Goal: Task Accomplishment & Management: Complete application form

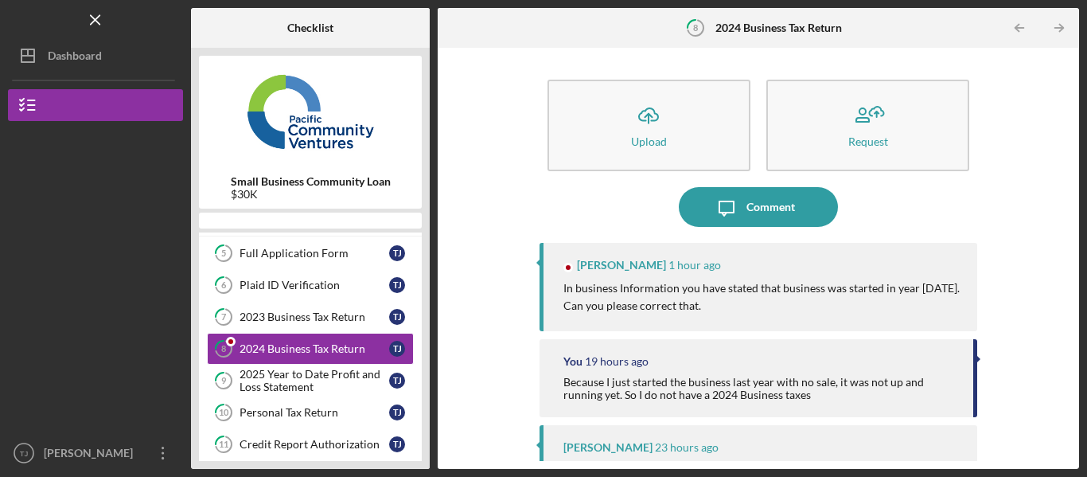
scroll to position [234, 0]
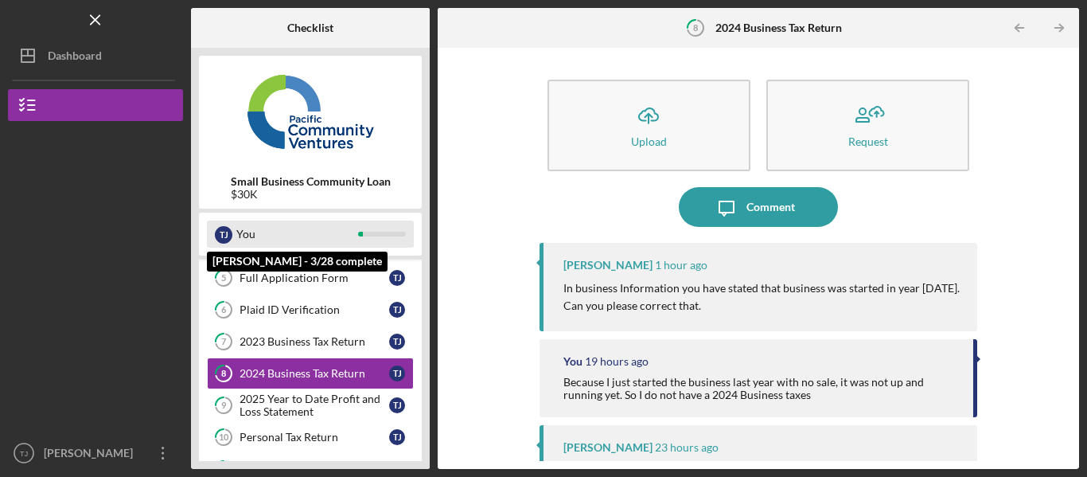
click at [304, 228] on div "You" at bounding box center [297, 234] width 122 height 27
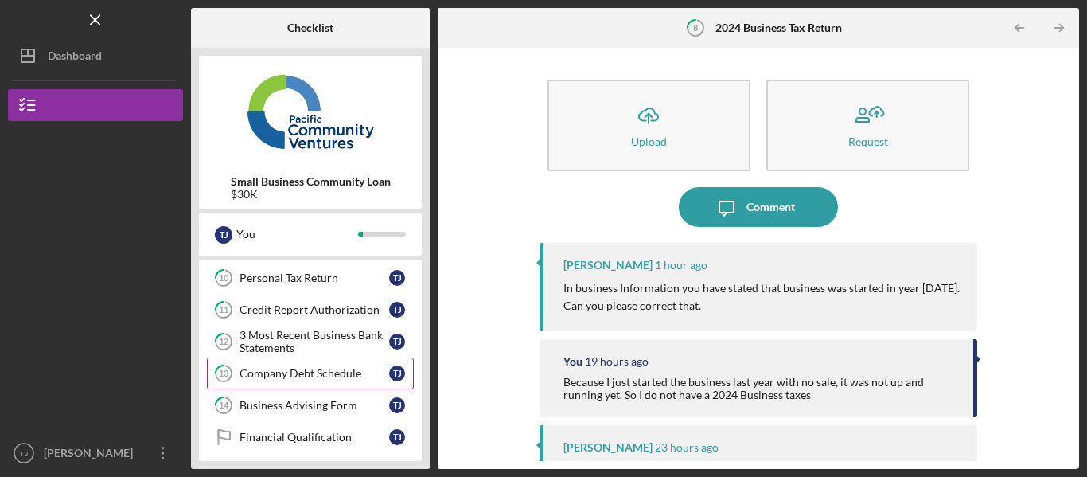
scroll to position [314, 0]
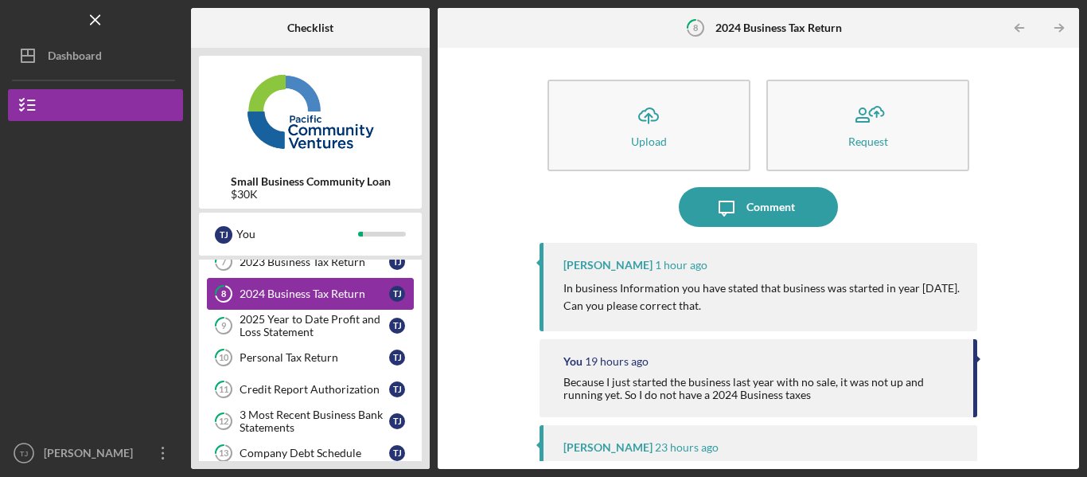
click at [318, 294] on div "2024 Business Tax Return" at bounding box center [315, 293] width 150 height 13
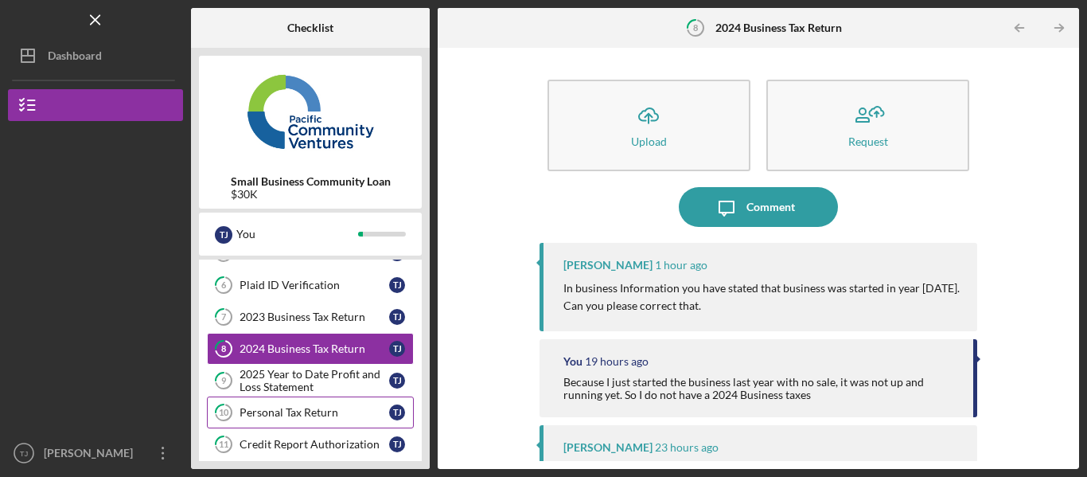
scroll to position [234, 0]
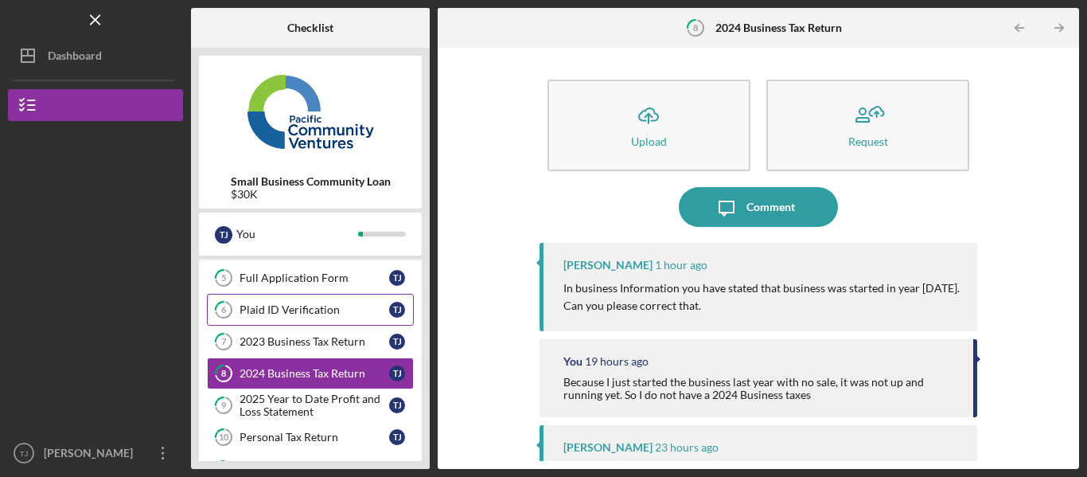
click at [338, 310] on div "Plaid ID Verification" at bounding box center [315, 309] width 150 height 13
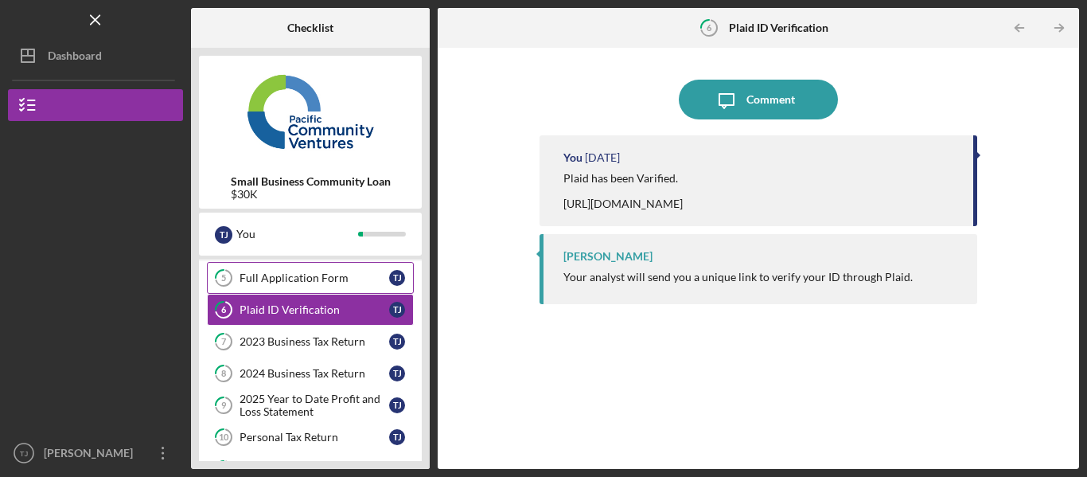
click at [345, 267] on link "5 Full Application Form T J" at bounding box center [310, 278] width 207 height 32
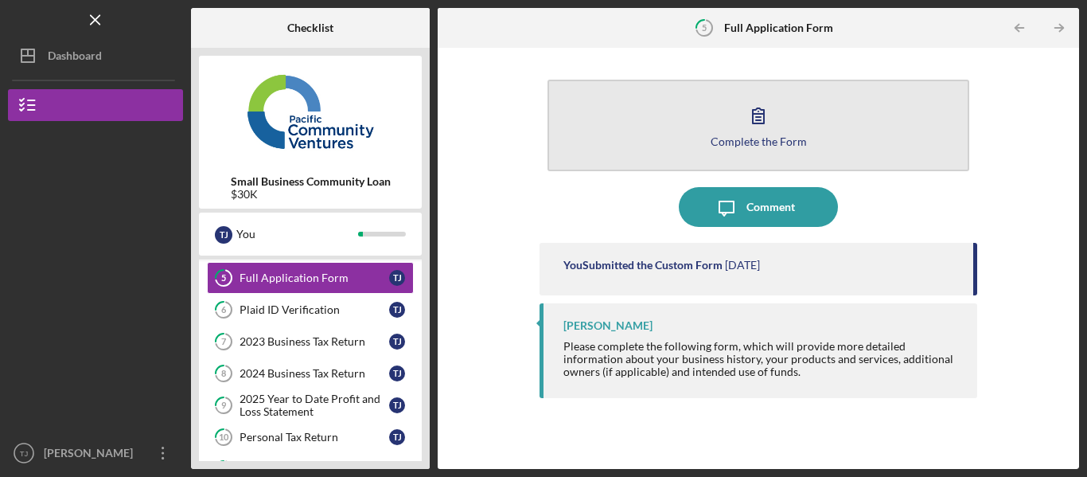
click at [748, 116] on icon "button" at bounding box center [759, 116] width 40 height 40
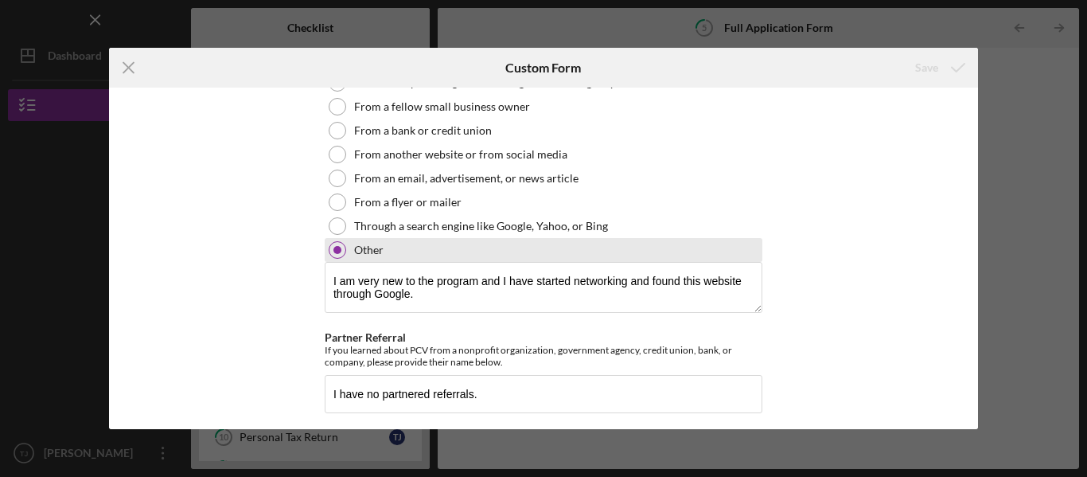
scroll to position [1786, 0]
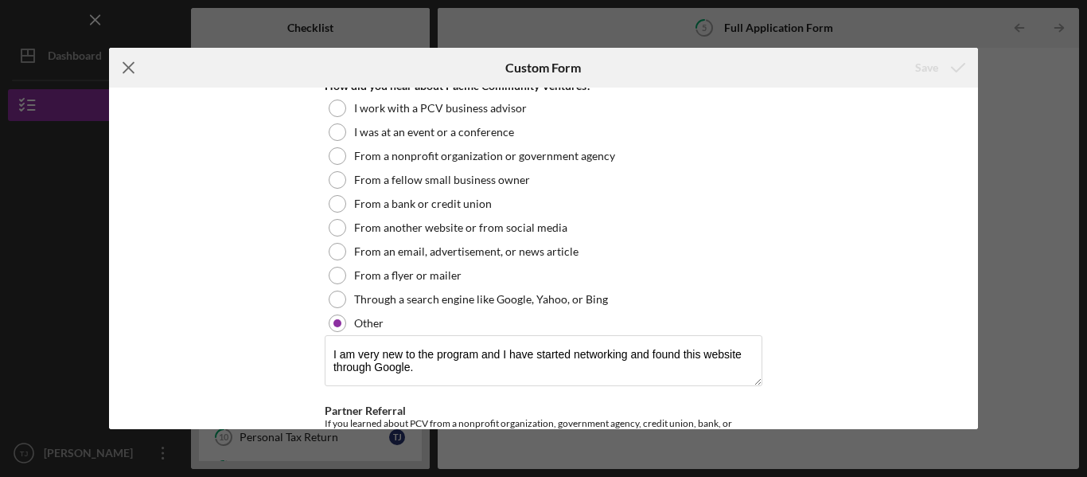
click at [127, 62] on icon "Icon/Menu Close" at bounding box center [129, 68] width 40 height 40
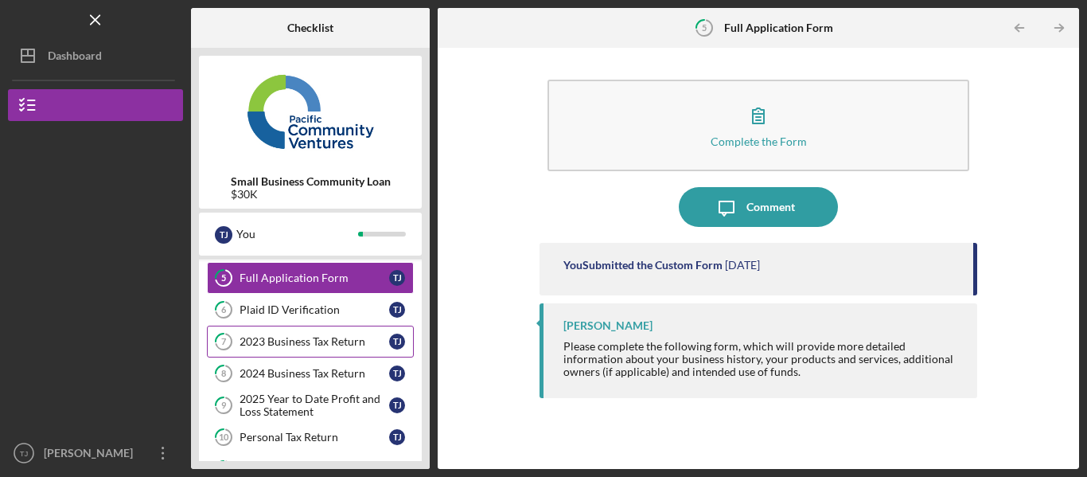
click at [275, 349] on link "7 2023 Business Tax Return T J" at bounding box center [310, 342] width 207 height 32
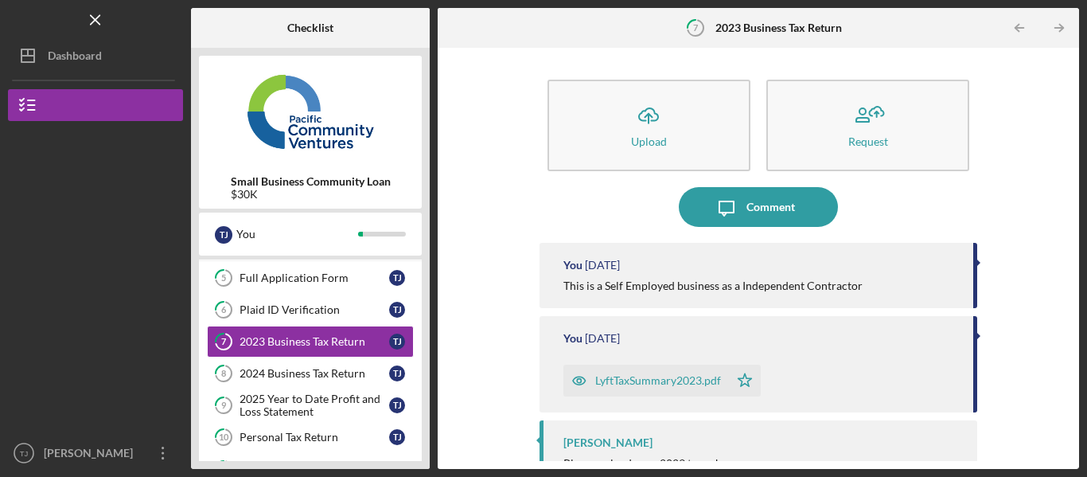
scroll to position [68, 0]
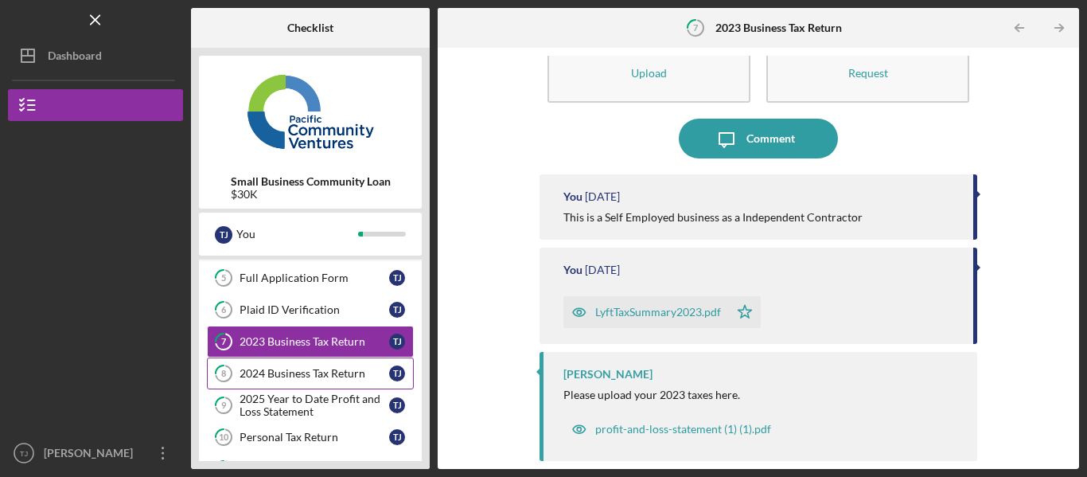
click at [308, 378] on div "2024 Business Tax Return" at bounding box center [315, 373] width 150 height 13
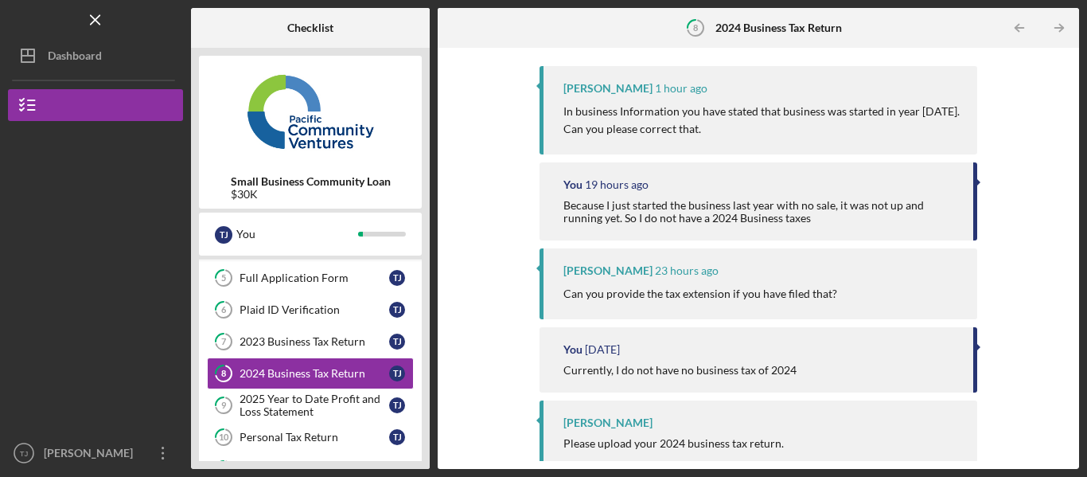
scroll to position [185, 0]
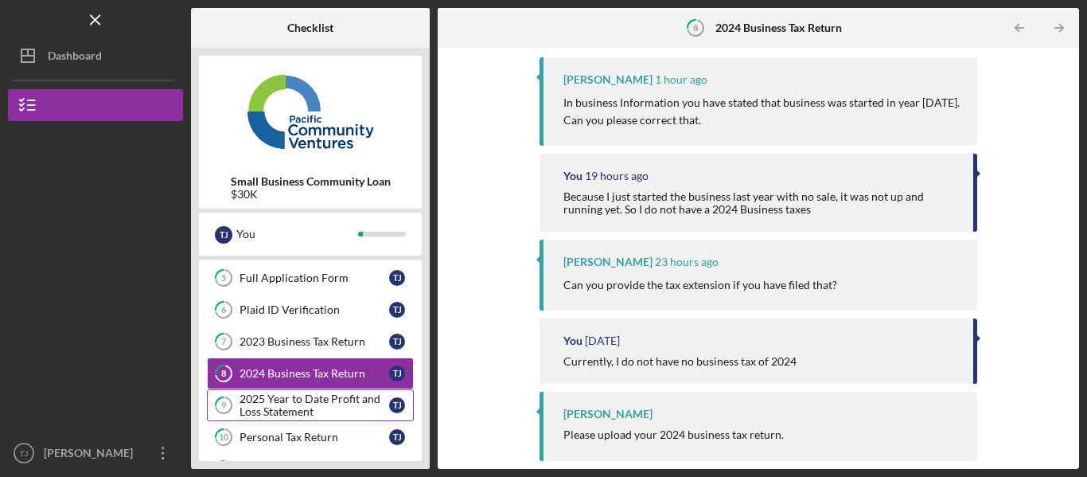
click at [337, 405] on div "2025 Year to Date Profit and Loss Statement" at bounding box center [315, 404] width 150 height 25
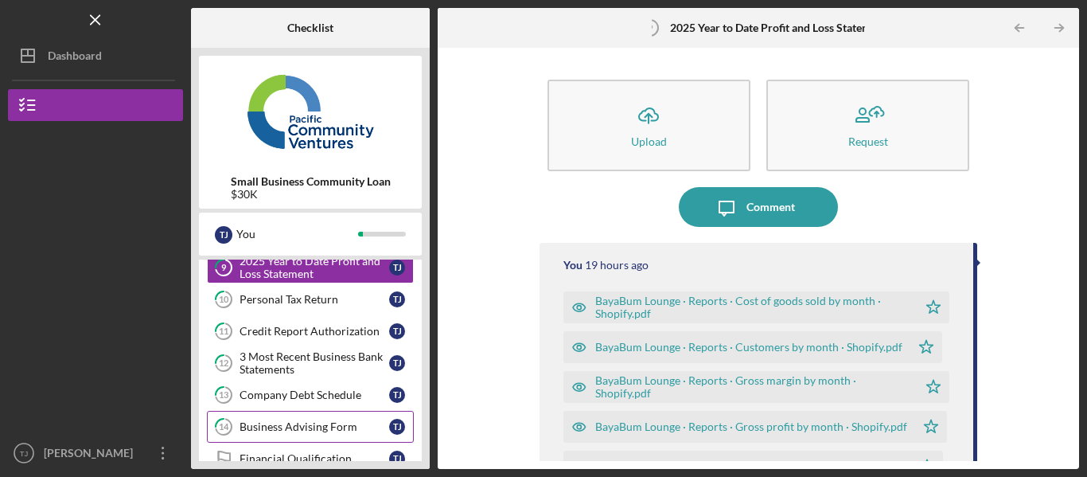
scroll to position [393, 0]
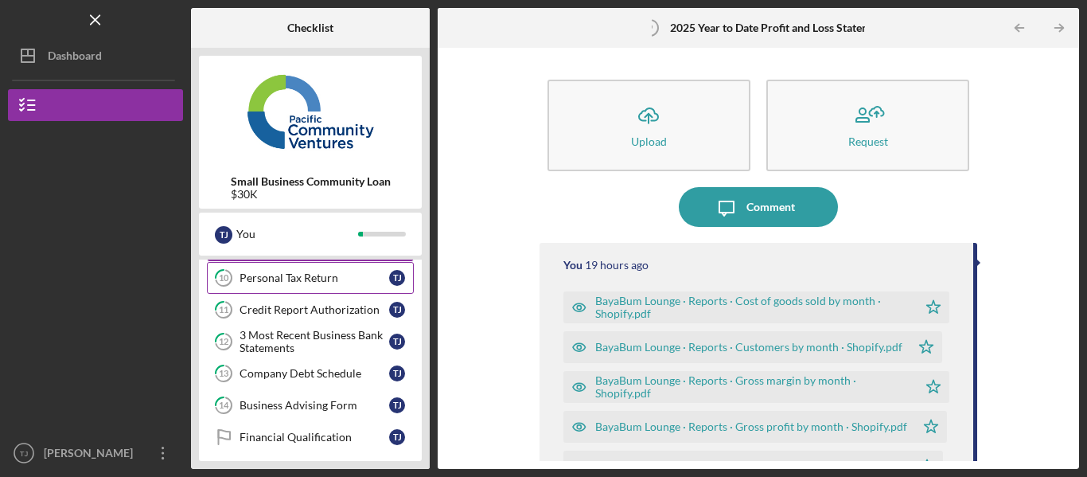
click at [296, 275] on div "Personal Tax Return" at bounding box center [315, 277] width 150 height 13
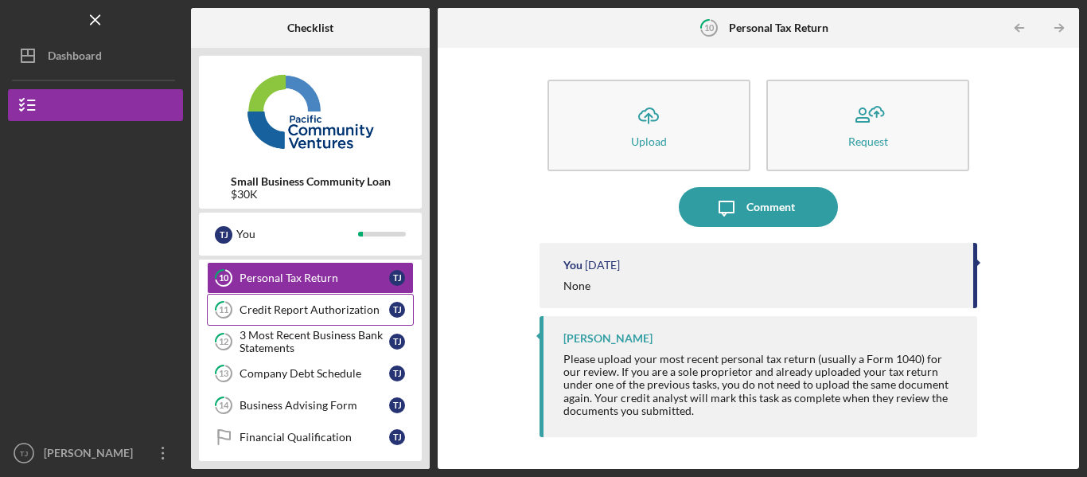
click at [304, 314] on div "Credit Report Authorization" at bounding box center [315, 309] width 150 height 13
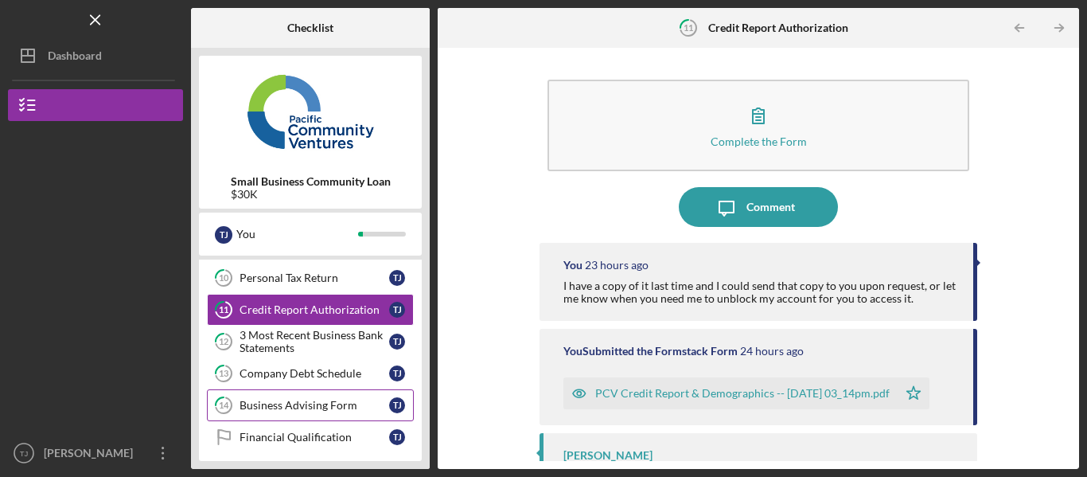
click at [289, 401] on div "Business Advising Form" at bounding box center [315, 405] width 150 height 13
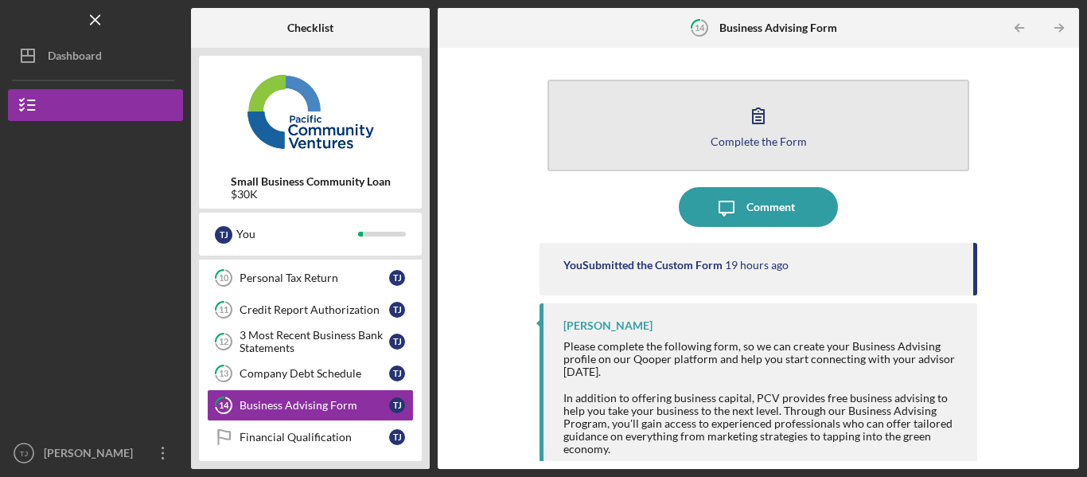
click at [734, 109] on button "Complete the Form Form" at bounding box center [759, 126] width 422 height 92
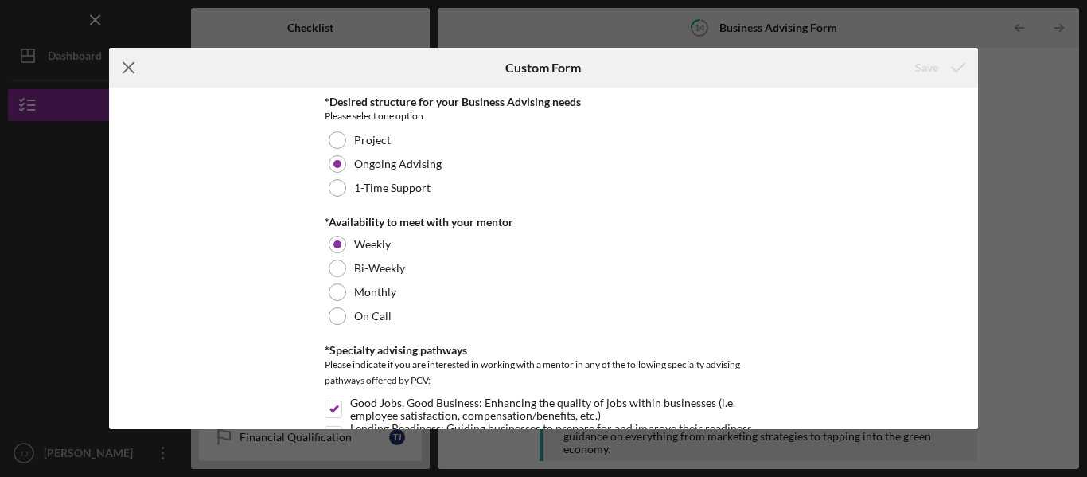
click at [140, 68] on icon "Icon/Menu Close" at bounding box center [129, 68] width 40 height 40
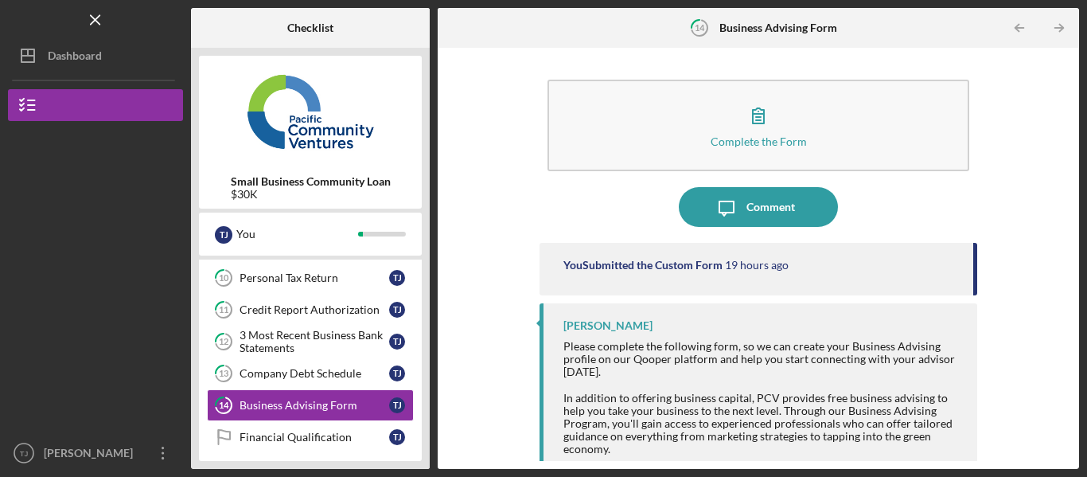
scroll to position [314, 0]
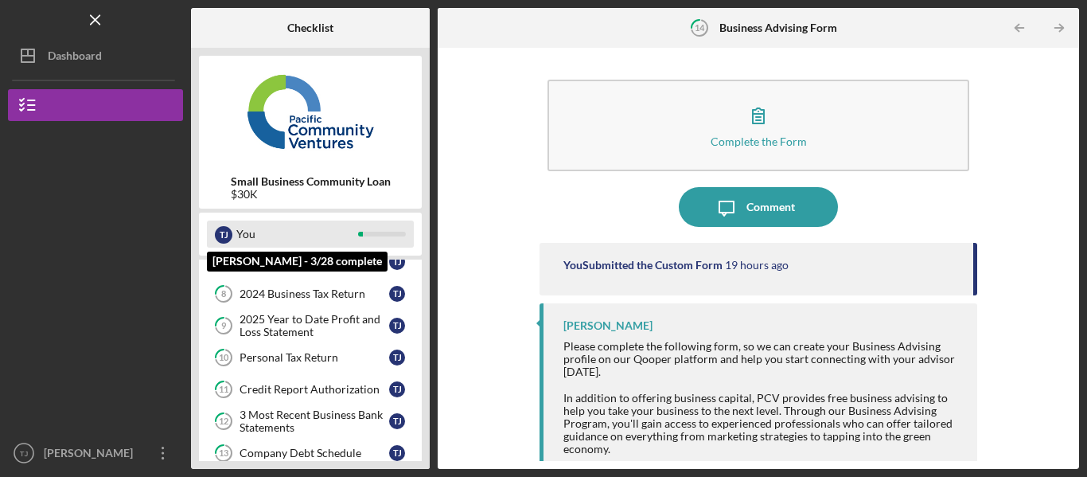
click at [307, 236] on div "You" at bounding box center [297, 234] width 122 height 27
click at [262, 230] on div "You" at bounding box center [297, 234] width 122 height 27
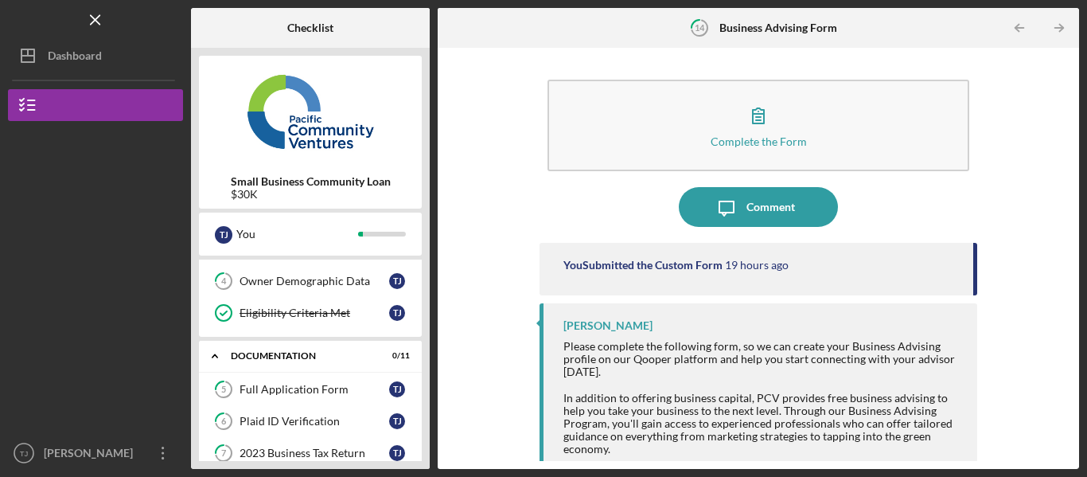
scroll to position [0, 0]
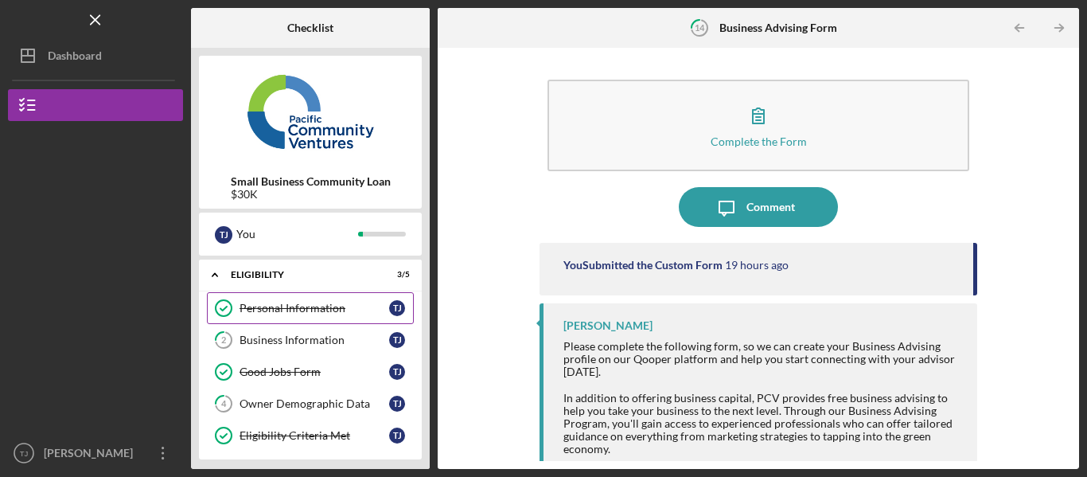
click at [279, 306] on div "Personal Information" at bounding box center [315, 308] width 150 height 13
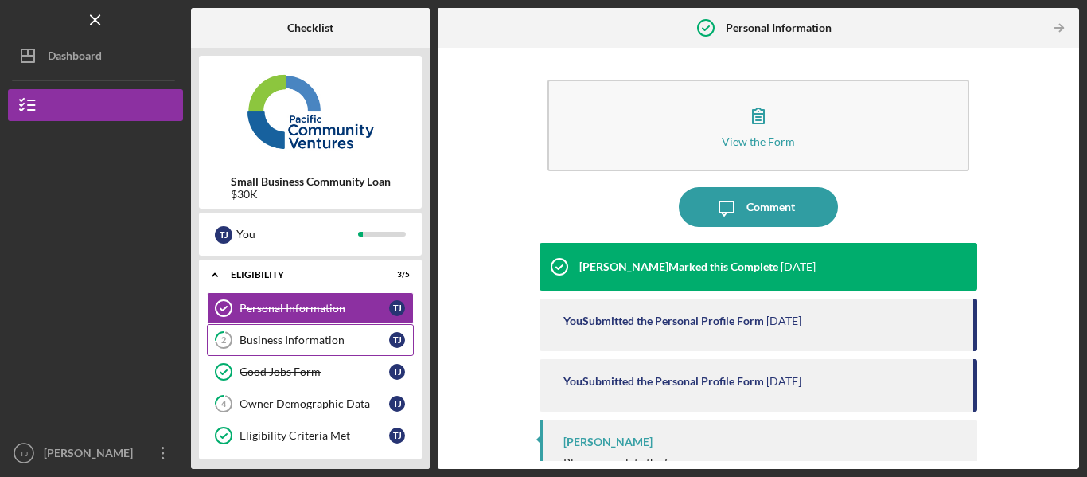
click at [275, 349] on link "2 Business Information T J" at bounding box center [310, 340] width 207 height 32
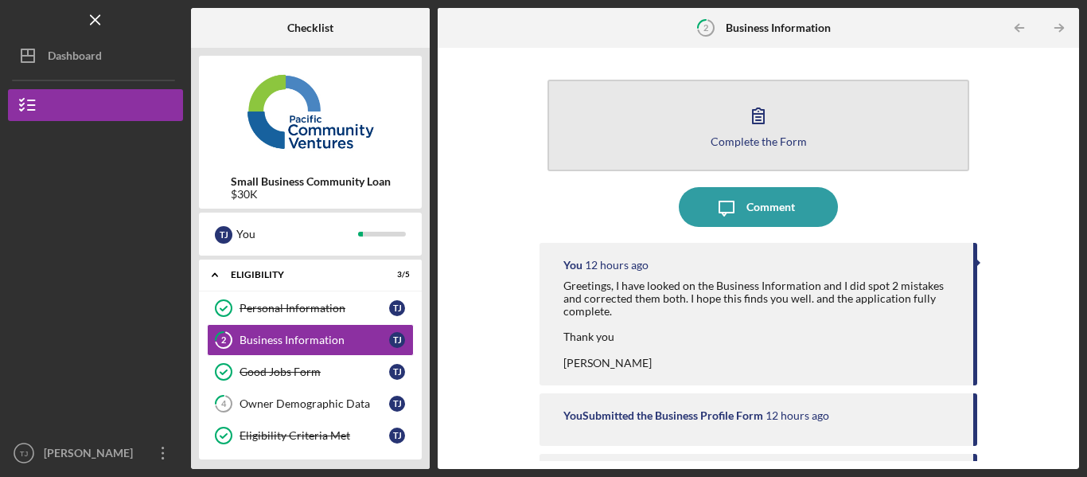
click at [771, 107] on icon "button" at bounding box center [759, 116] width 40 height 40
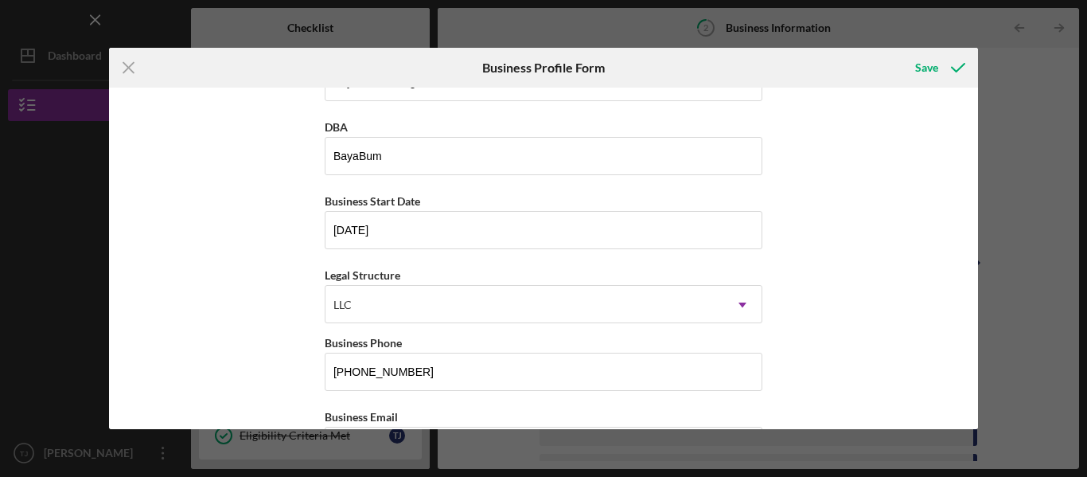
scroll to position [80, 0]
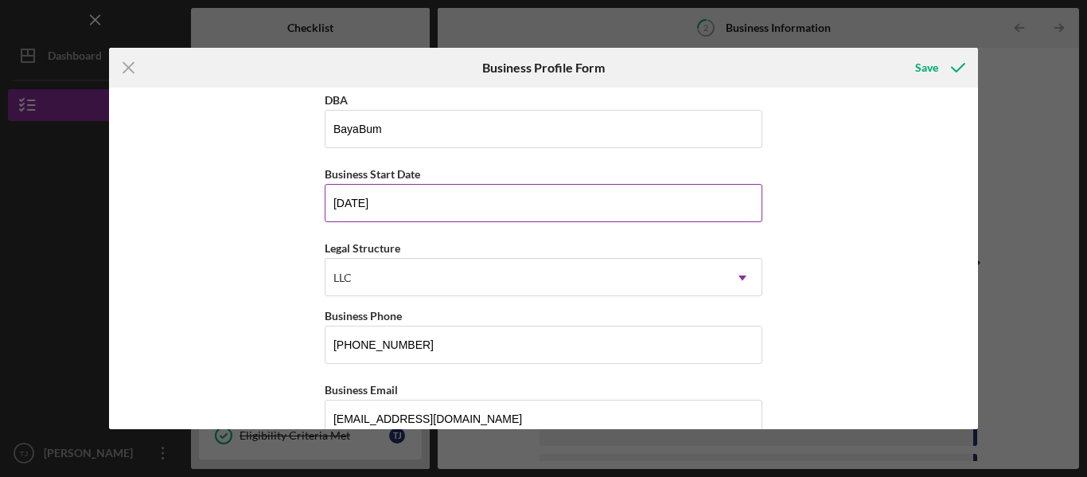
click at [396, 201] on input "[DATE]" at bounding box center [544, 203] width 438 height 38
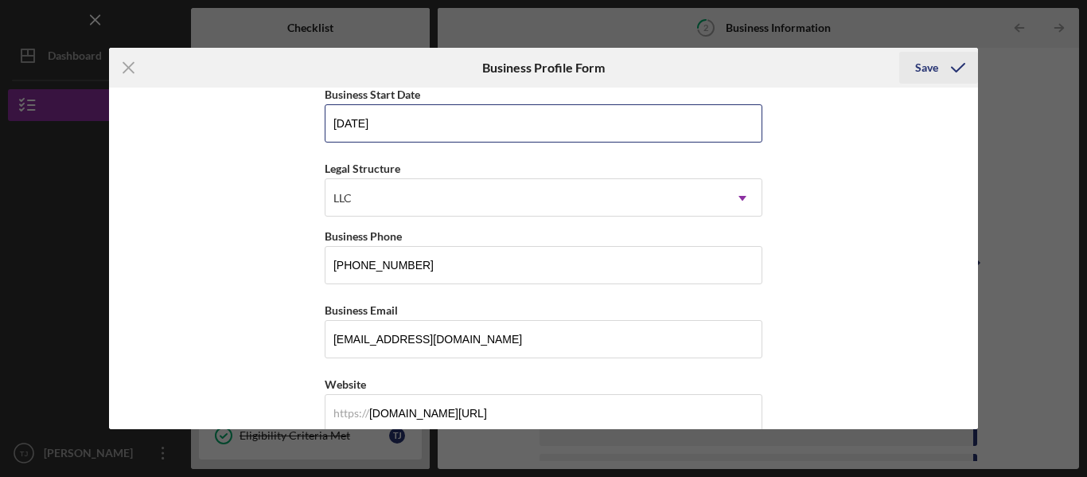
type input "[DATE]"
click at [912, 73] on button "Save" at bounding box center [939, 68] width 79 height 32
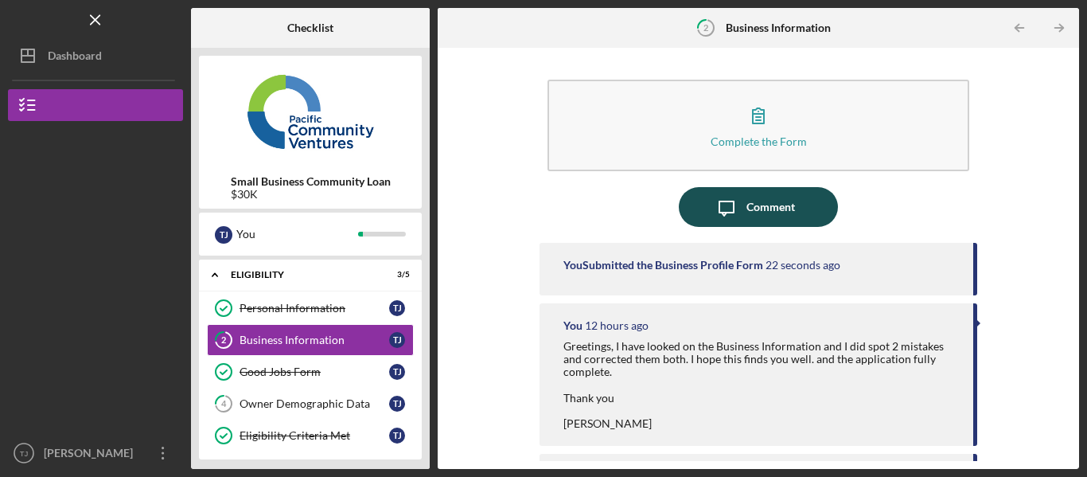
click at [733, 205] on icon "Icon/Message" at bounding box center [727, 207] width 40 height 40
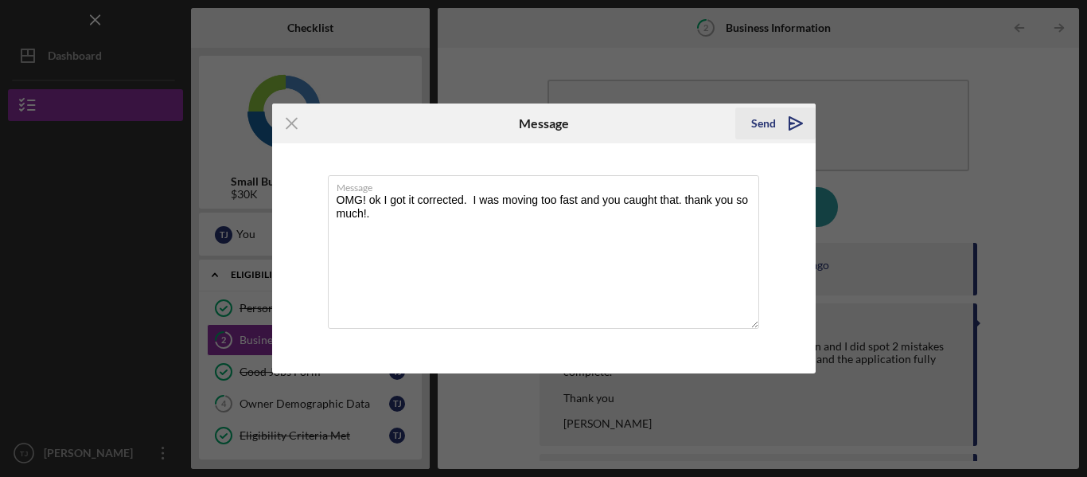
type textarea "OMG! ok I got it corrected. I was moving too fast and you caught that. thank yo…"
click at [790, 123] on polygon "submit" at bounding box center [792, 124] width 5 height 2
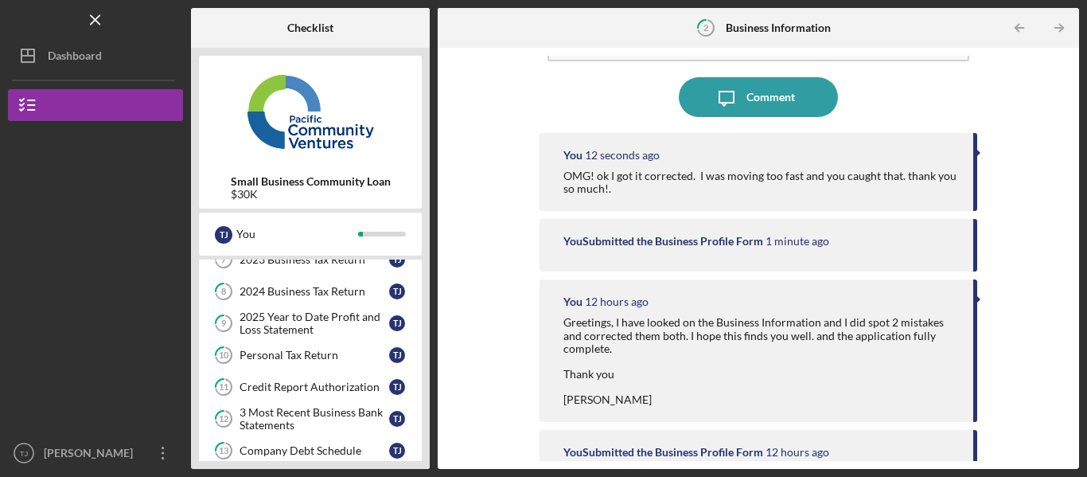
scroll to position [154, 0]
